Goal: Book appointment/travel/reservation

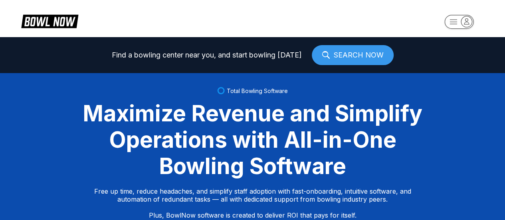
click at [464, 25] on icon "button" at bounding box center [466, 21] width 11 height 11
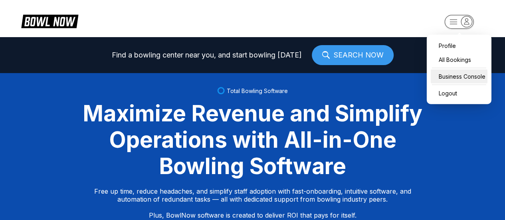
click at [452, 77] on div "Business Console" at bounding box center [459, 76] width 57 height 14
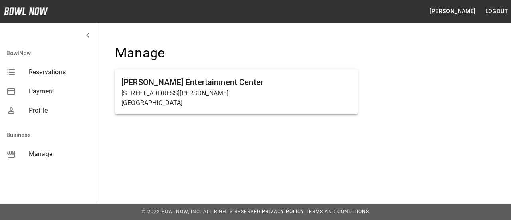
click at [46, 109] on span "Profile" at bounding box center [59, 111] width 61 height 10
click at [43, 152] on span "Manage" at bounding box center [59, 154] width 61 height 10
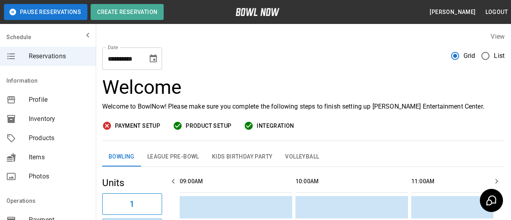
click at [151, 55] on icon "Choose date, selected date is Sep 19, 2025" at bounding box center [153, 58] width 7 height 8
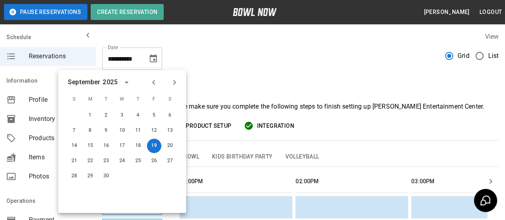
scroll to position [0, 463]
click at [175, 81] on icon "Next month" at bounding box center [175, 82] width 10 height 10
click at [75, 160] on button "19" at bounding box center [74, 161] width 14 height 14
click at [76, 160] on button "19" at bounding box center [74, 161] width 14 height 14
type input "**********"
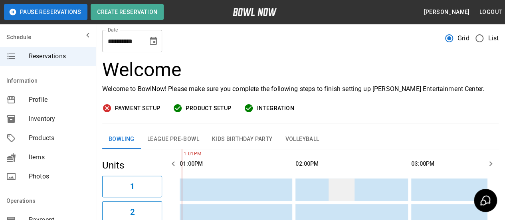
scroll to position [80, 0]
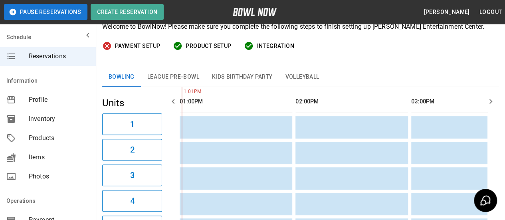
click at [490, 100] on icon "button" at bounding box center [491, 102] width 10 height 10
click at [490, 100] on icon "button" at bounding box center [490, 101] width 3 height 5
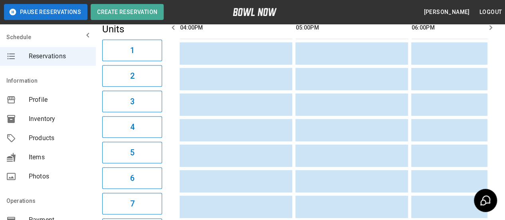
scroll to position [80, 0]
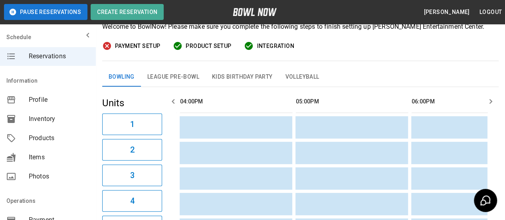
click at [493, 104] on icon "button" at bounding box center [491, 102] width 10 height 10
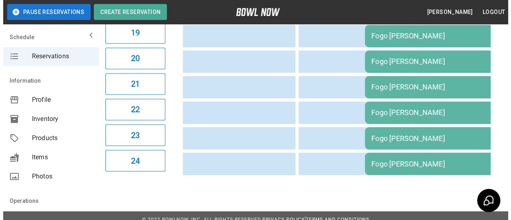
scroll to position [484, 0]
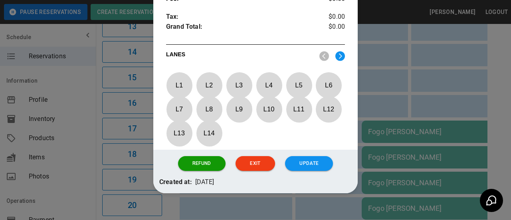
scroll to position [367, 0]
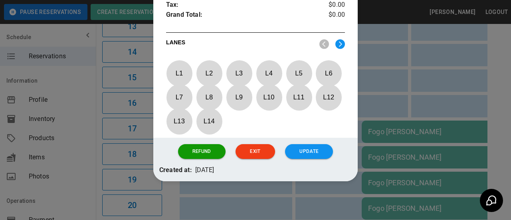
click at [337, 41] on img at bounding box center [340, 44] width 10 height 10
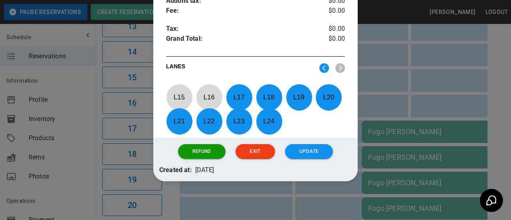
click at [242, 95] on p "L 17" at bounding box center [239, 97] width 26 height 19
click at [264, 99] on p "L 18" at bounding box center [269, 97] width 26 height 19
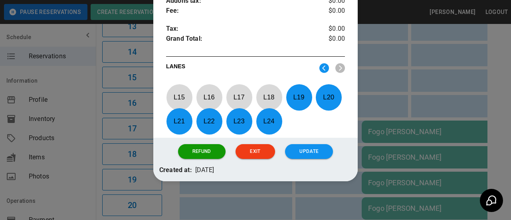
click at [300, 93] on p "L 19" at bounding box center [299, 97] width 26 height 19
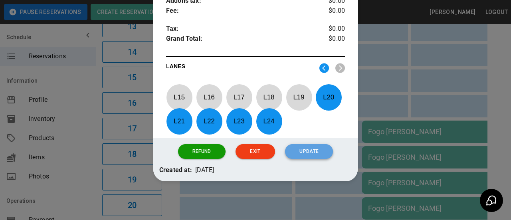
click at [306, 148] on button "Update" at bounding box center [309, 151] width 48 height 15
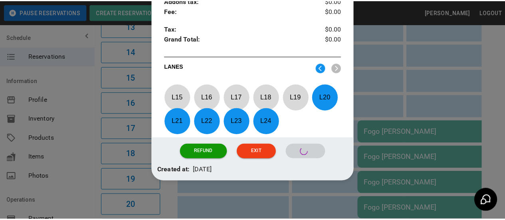
scroll to position [303, 0]
